Goal: Transaction & Acquisition: Obtain resource

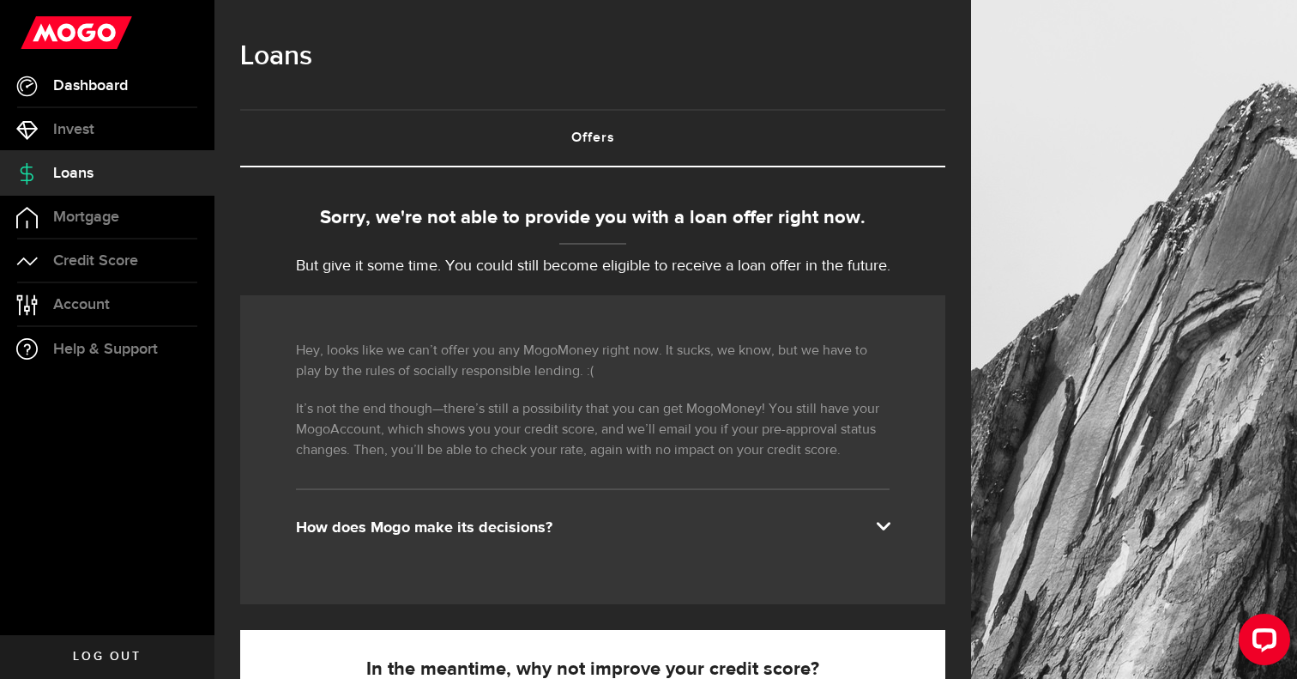
click at [102, 96] on link "Dashboard" at bounding box center [107, 85] width 214 height 43
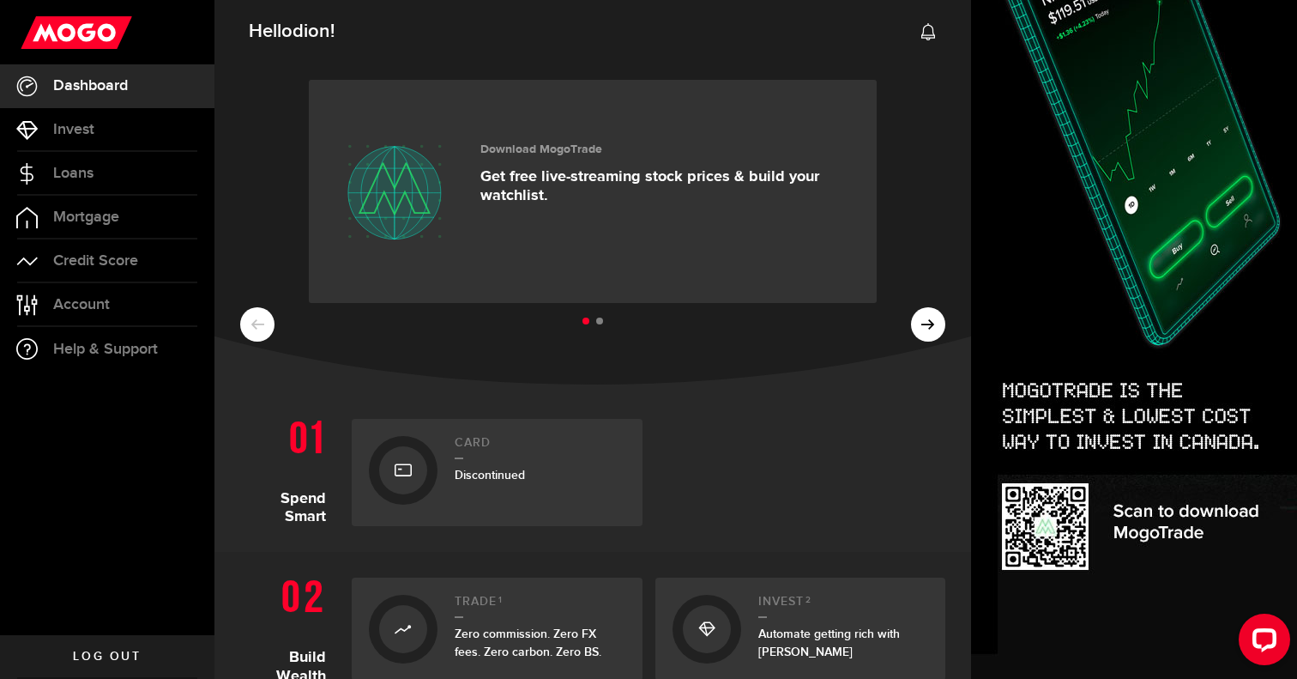
click at [926, 319] on ul at bounding box center [592, 322] width 705 height 22
click at [932, 323] on ul at bounding box center [592, 322] width 705 height 22
click at [923, 335] on button at bounding box center [928, 324] width 34 height 34
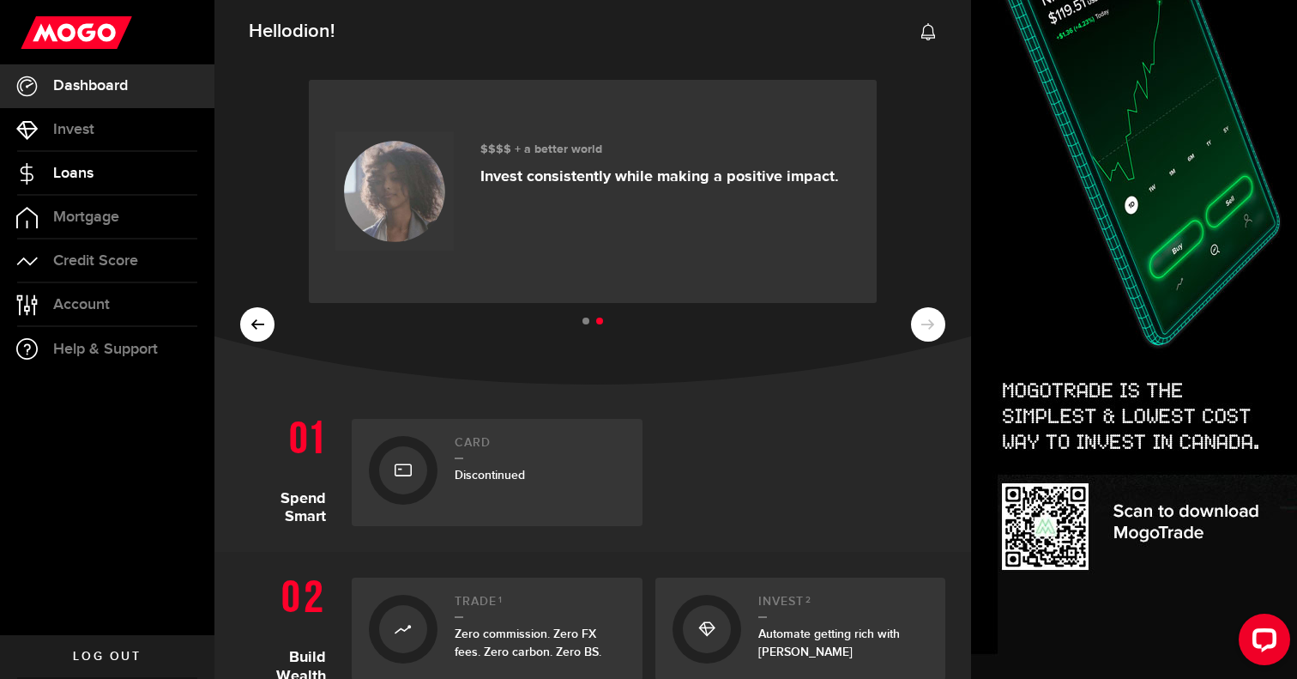
click at [128, 178] on link "Loans" at bounding box center [107, 173] width 214 height 43
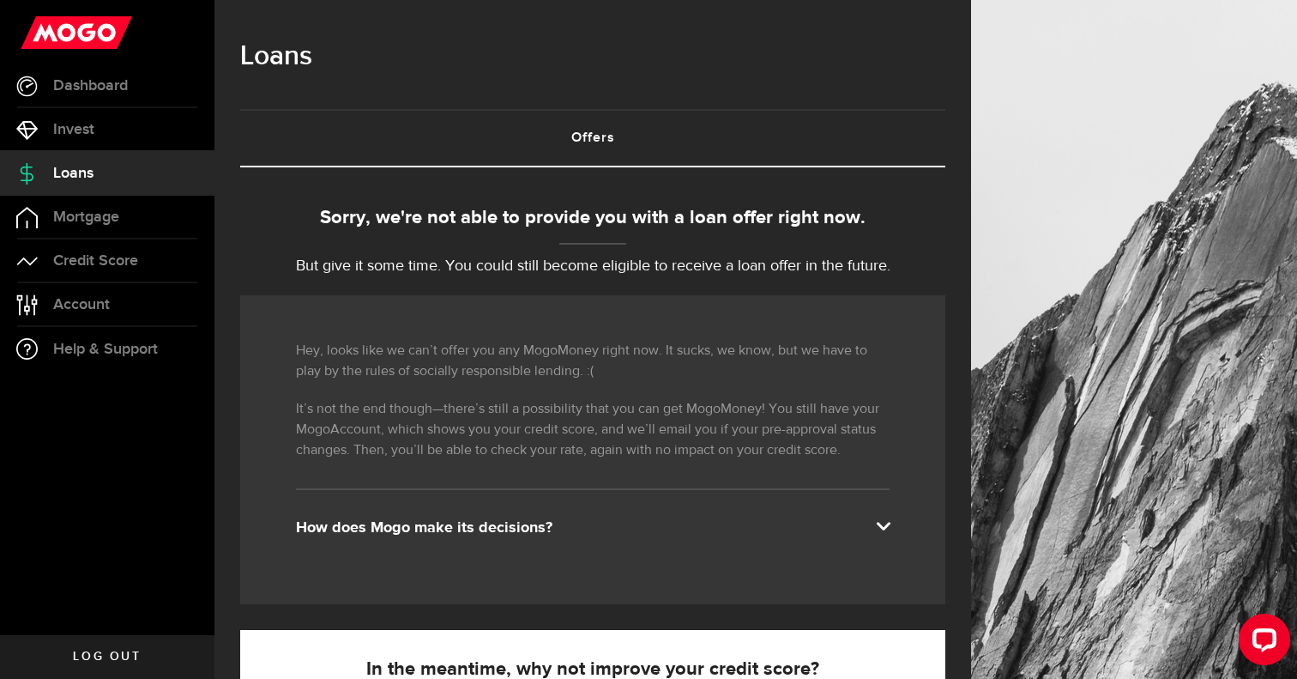
click at [406, 124] on link "Offers (requires attention)" at bounding box center [592, 138] width 705 height 55
click at [720, 182] on div "Borrow responsibly Get your pre-approved offer based on your financial history …" at bounding box center [592, 690] width 705 height 1046
click at [710, 142] on link "Offers (requires attention)" at bounding box center [592, 138] width 705 height 55
